Goal: Check status: Check status

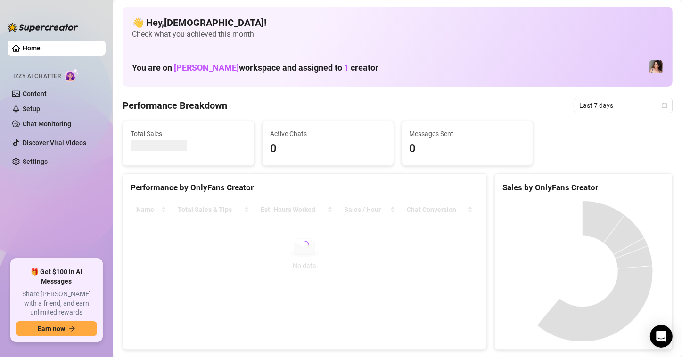
click at [604, 106] on span "Last 7 days" at bounding box center [623, 106] width 88 height 14
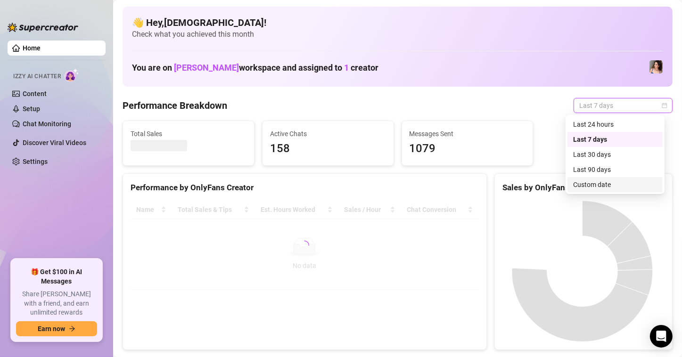
click at [592, 189] on div "Custom date" at bounding box center [615, 185] width 84 height 10
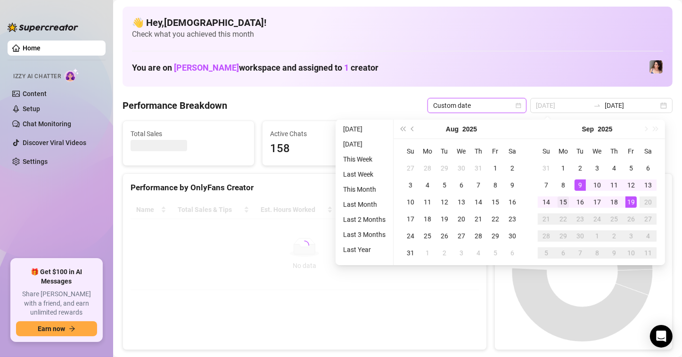
type input "[DATE]"
click at [556, 206] on td "15" at bounding box center [563, 202] width 17 height 17
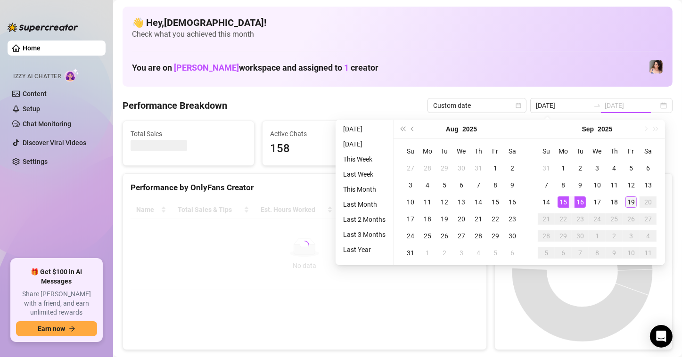
click at [635, 200] on div "19" at bounding box center [631, 202] width 11 height 11
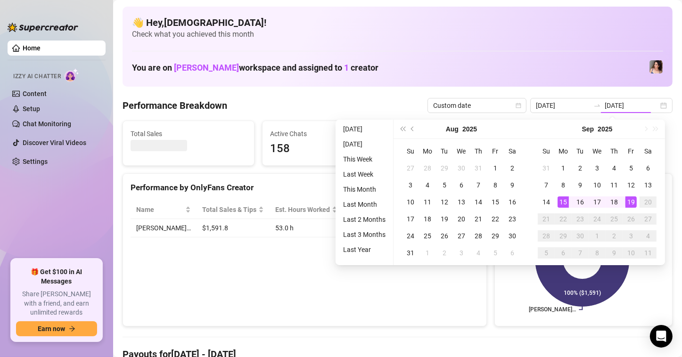
type input "[DATE]"
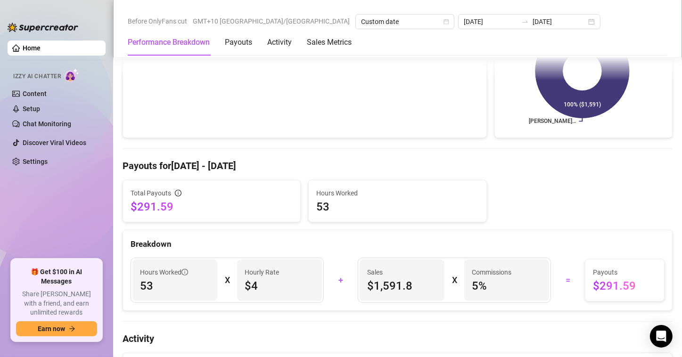
scroll to position [47, 0]
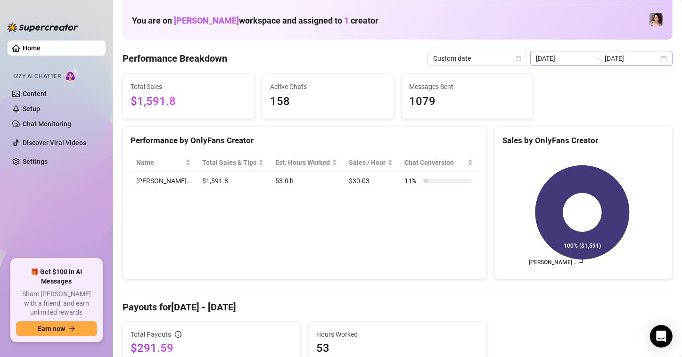
click at [552, 64] on div "[DATE] [DATE]" at bounding box center [601, 58] width 142 height 15
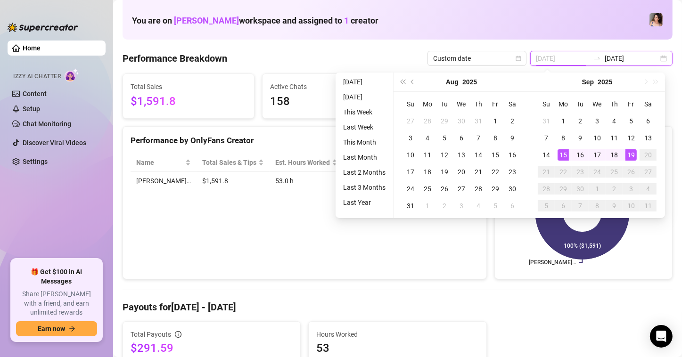
type input "[DATE]"
click at [563, 159] on div "15" at bounding box center [563, 154] width 11 height 11
type input "[DATE]"
click at [628, 153] on div "19" at bounding box center [631, 154] width 11 height 11
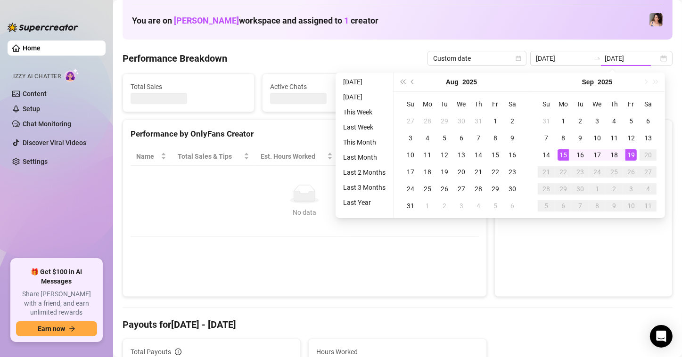
type input "[DATE]"
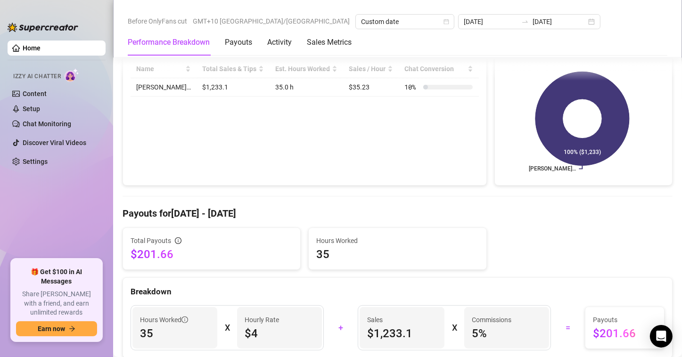
scroll to position [189, 0]
